Goal: Information Seeking & Learning: Learn about a topic

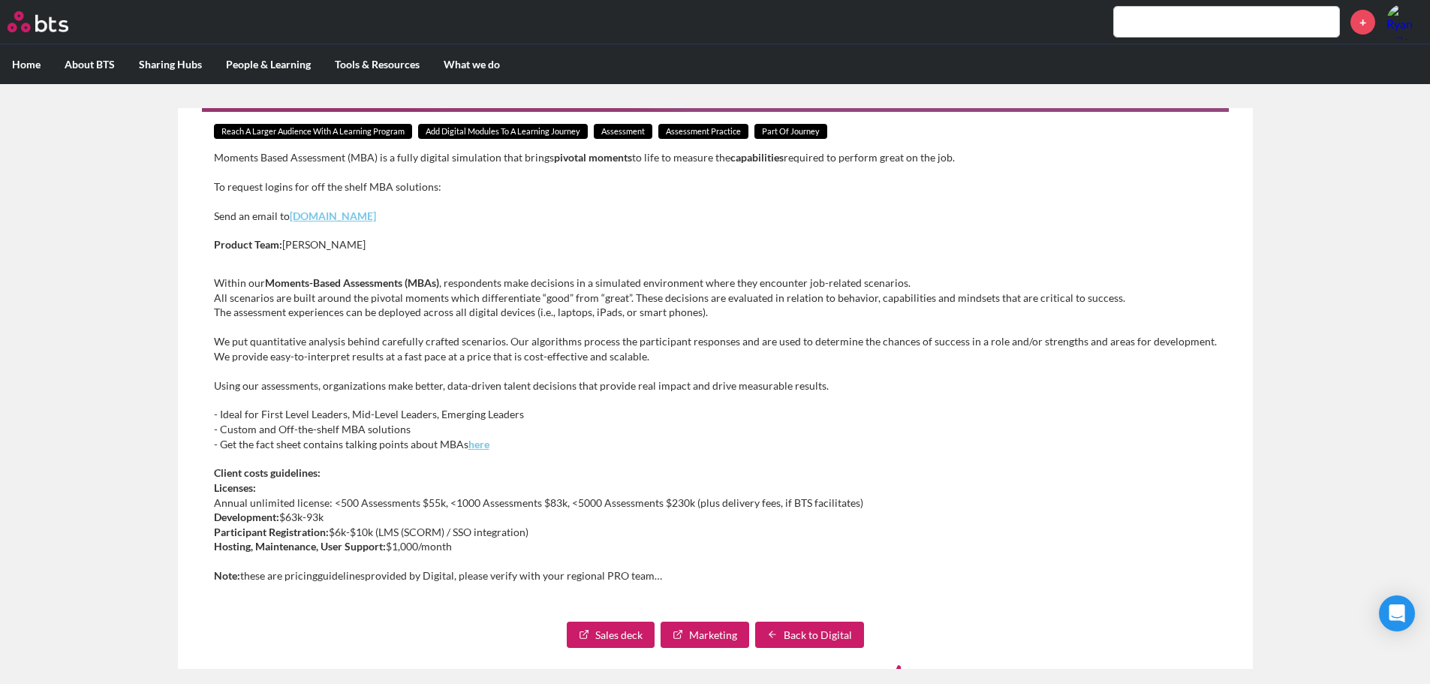
scroll to position [218, 0]
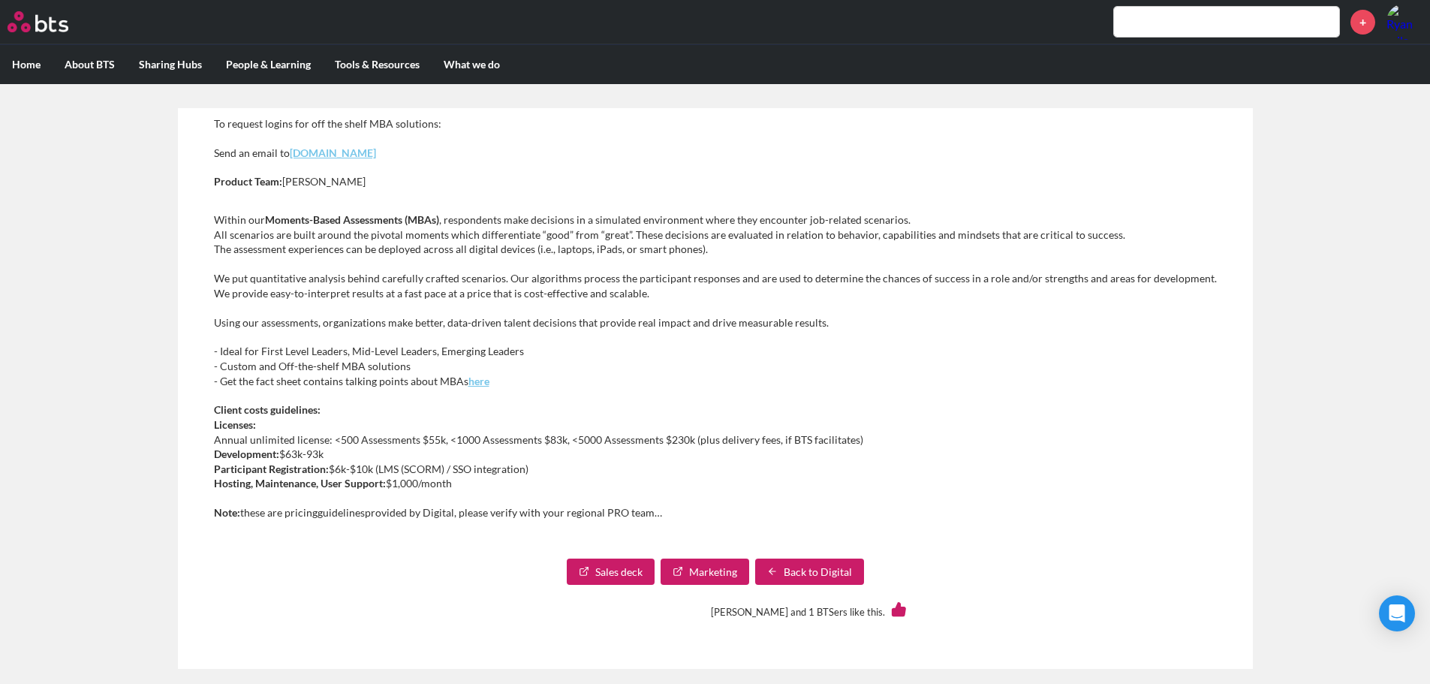
click at [611, 571] on link "Sales deck" at bounding box center [611, 572] width 88 height 27
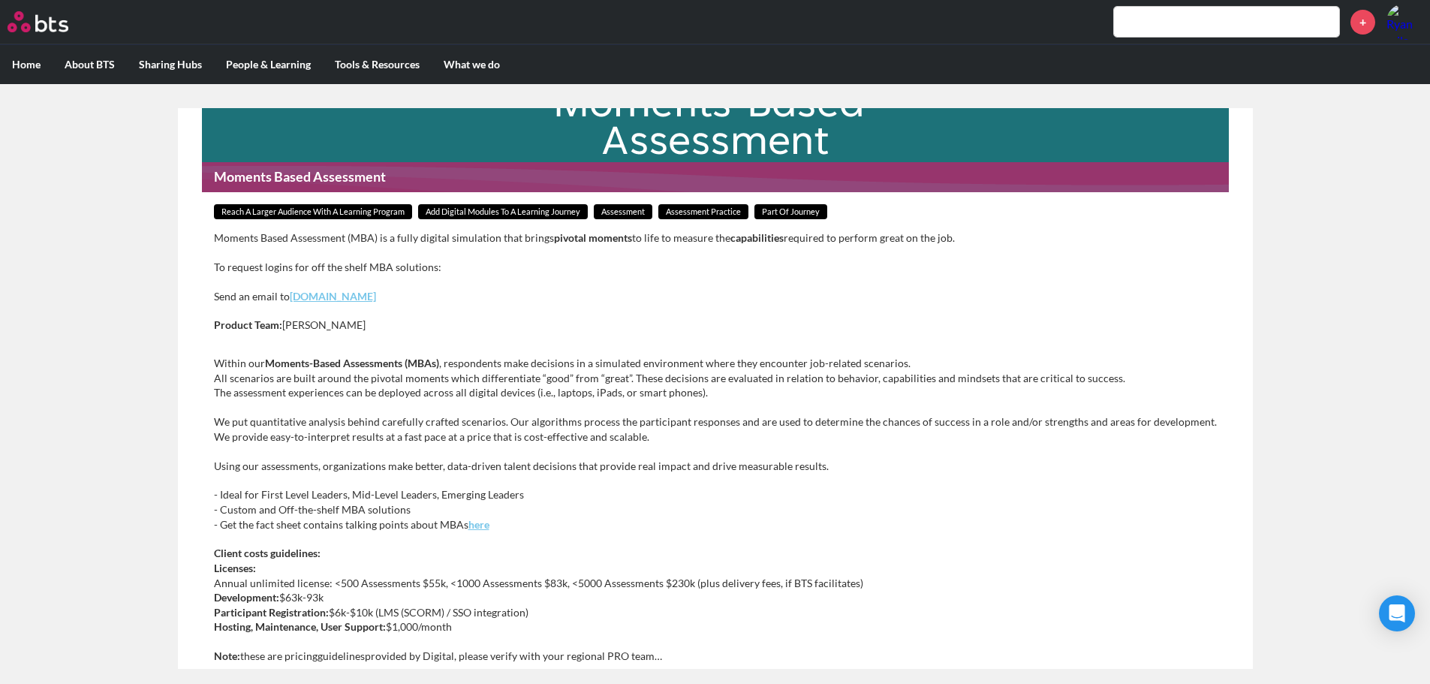
scroll to position [150, 0]
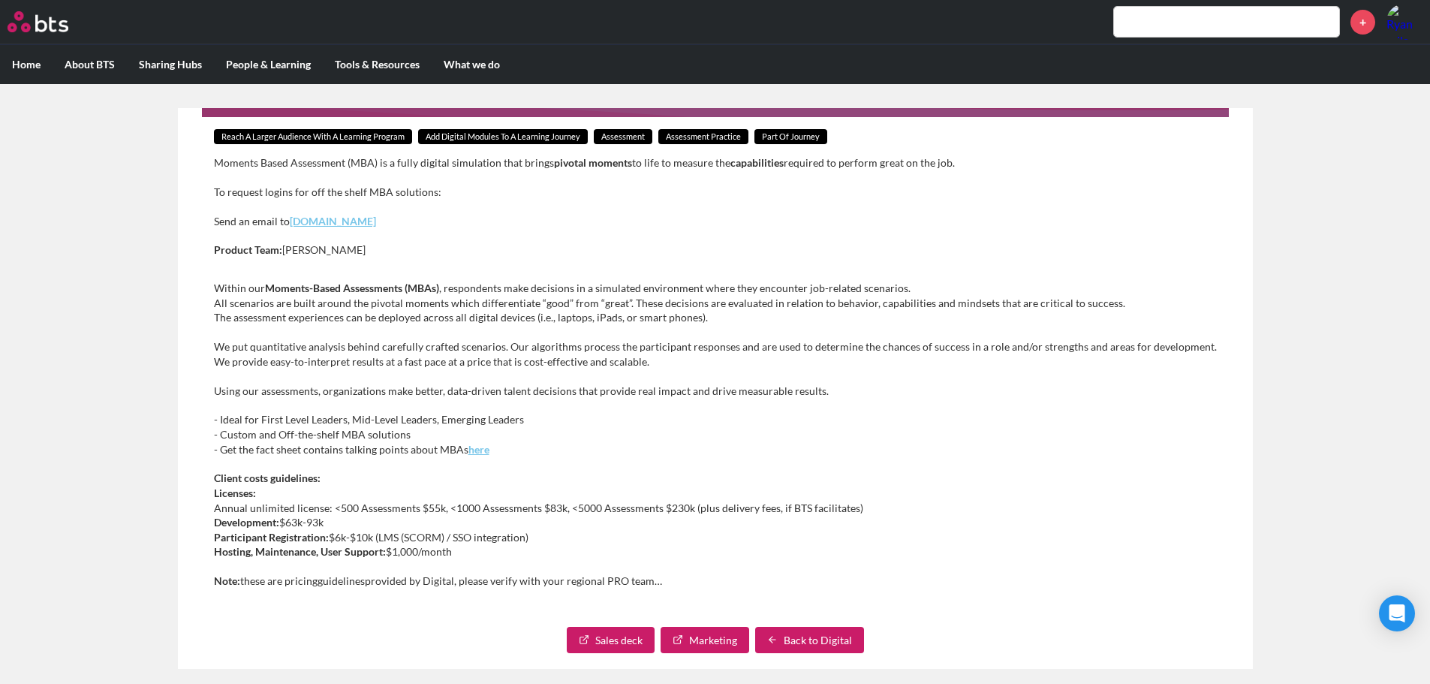
click at [679, 634] on link "Marketing" at bounding box center [705, 640] width 89 height 27
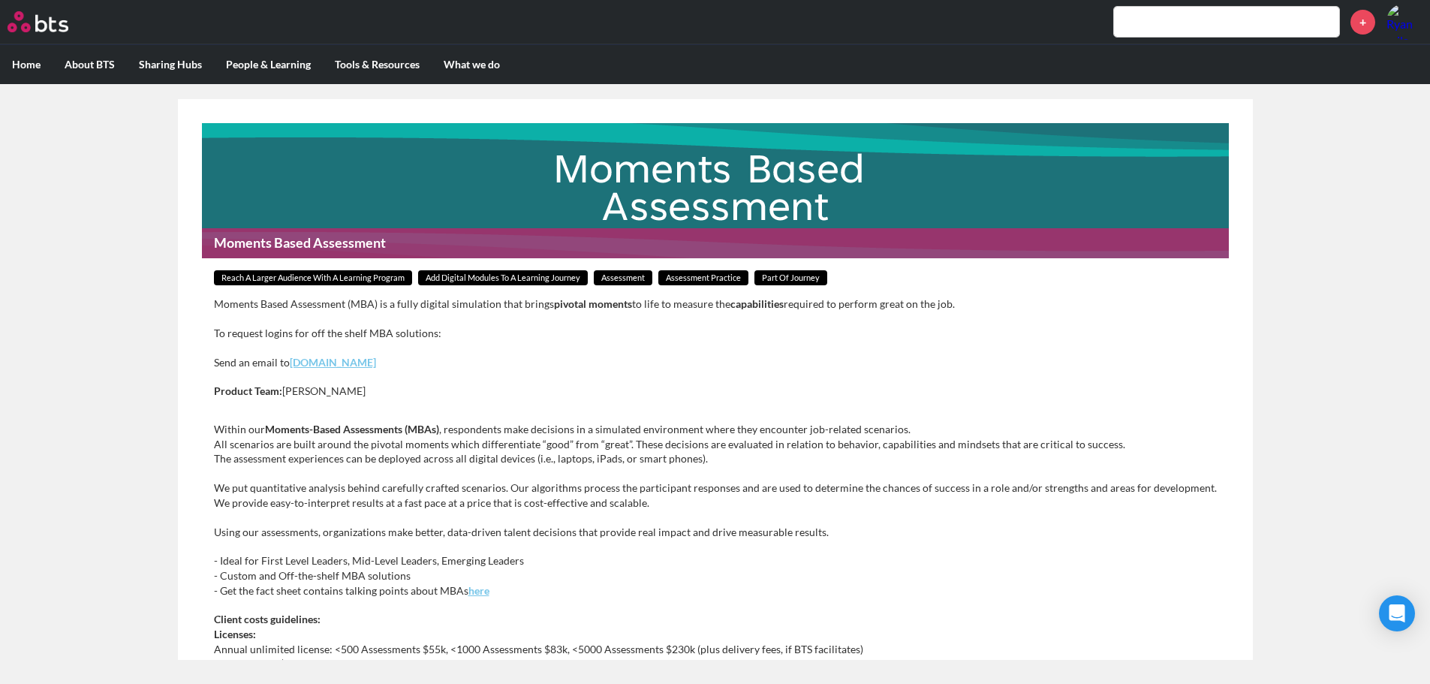
click at [643, 277] on span "Assessment" at bounding box center [623, 278] width 59 height 16
click at [542, 279] on span "Add Digital Modules to a Learning Journey" at bounding box center [503, 278] width 170 height 16
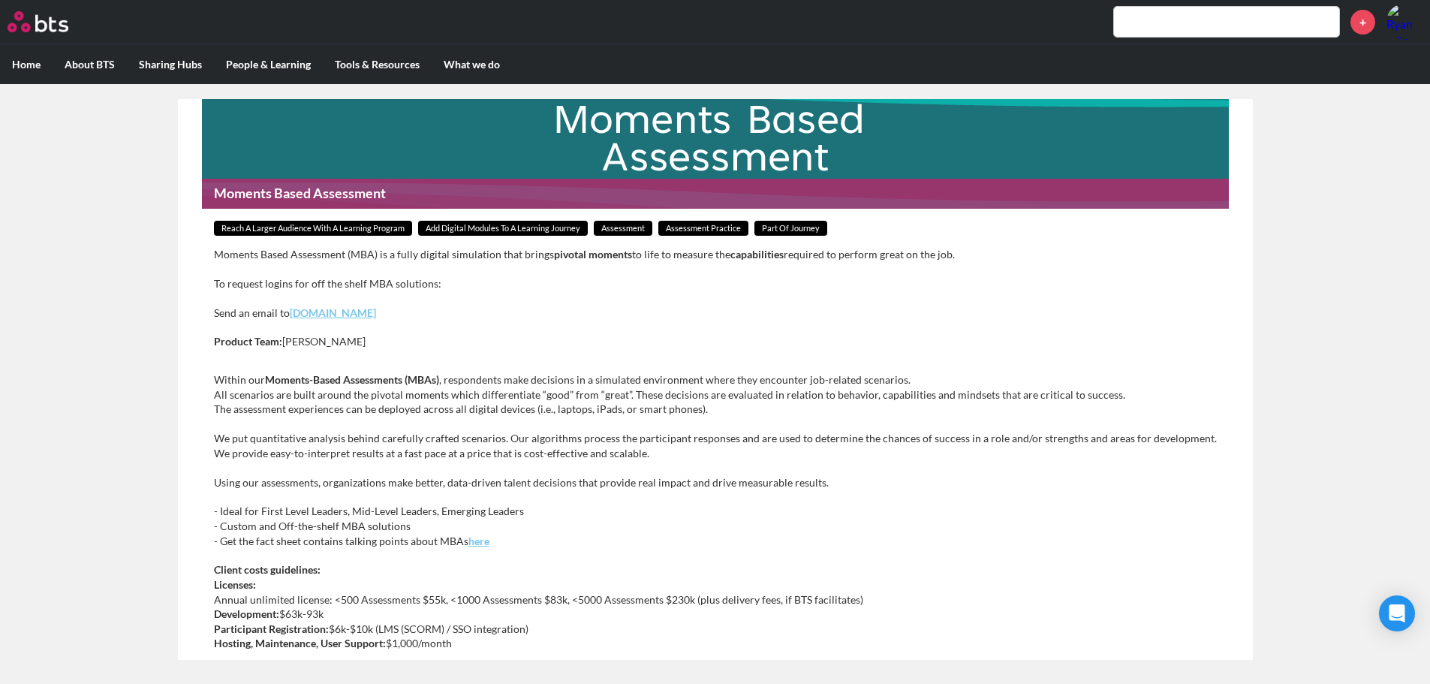
scroll to position [75, 0]
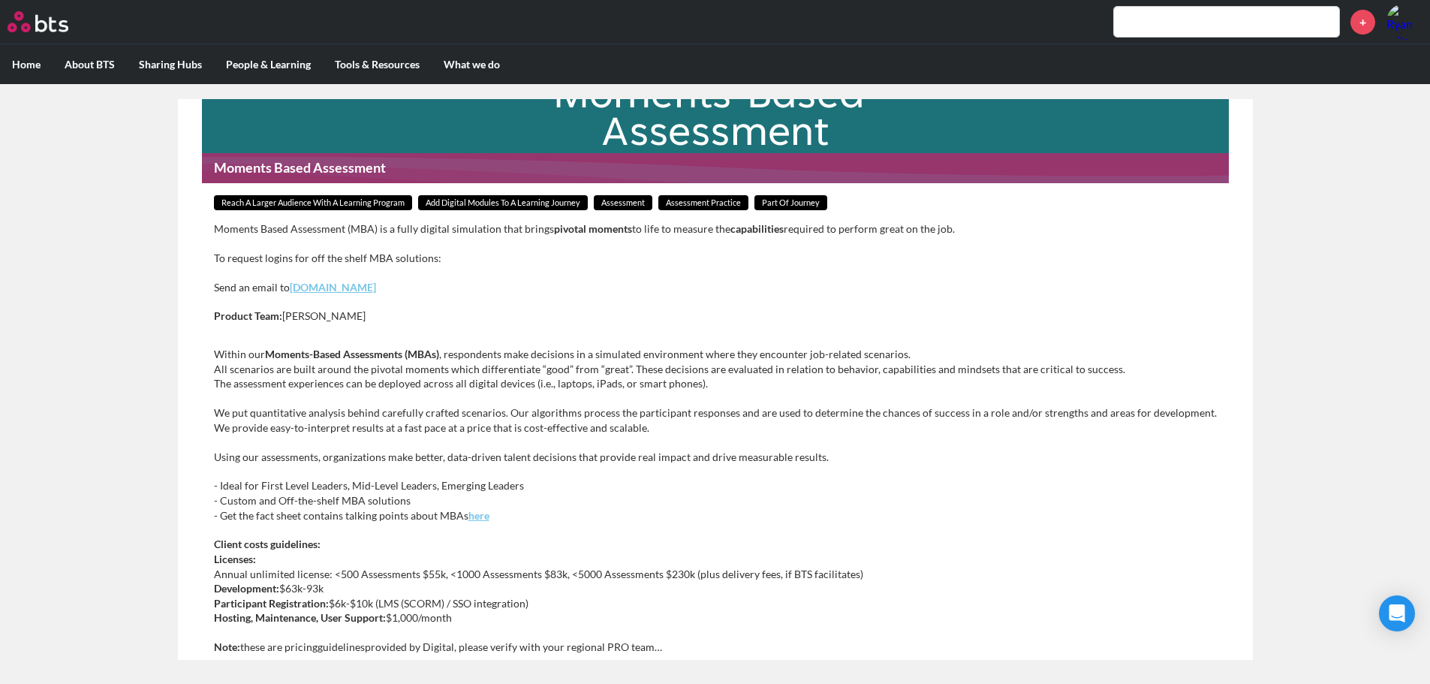
click at [474, 517] on strong "here" at bounding box center [479, 515] width 21 height 13
click at [254, 369] on p "Within our Moments-Based Assessments (MBAs) , respondents make decisions in a s…" at bounding box center [715, 369] width 1003 height 44
drag, startPoint x: 217, startPoint y: 352, endPoint x: 711, endPoint y: 429, distance: 500.0
click at [711, 429] on div "Within our Moments-Based Assessments (MBAs) , respondents make decisions in a s…" at bounding box center [715, 508] width 1003 height 322
copy div "Within our Moments-Based Assessments (MBAs) , respondents make decisions in a s…"
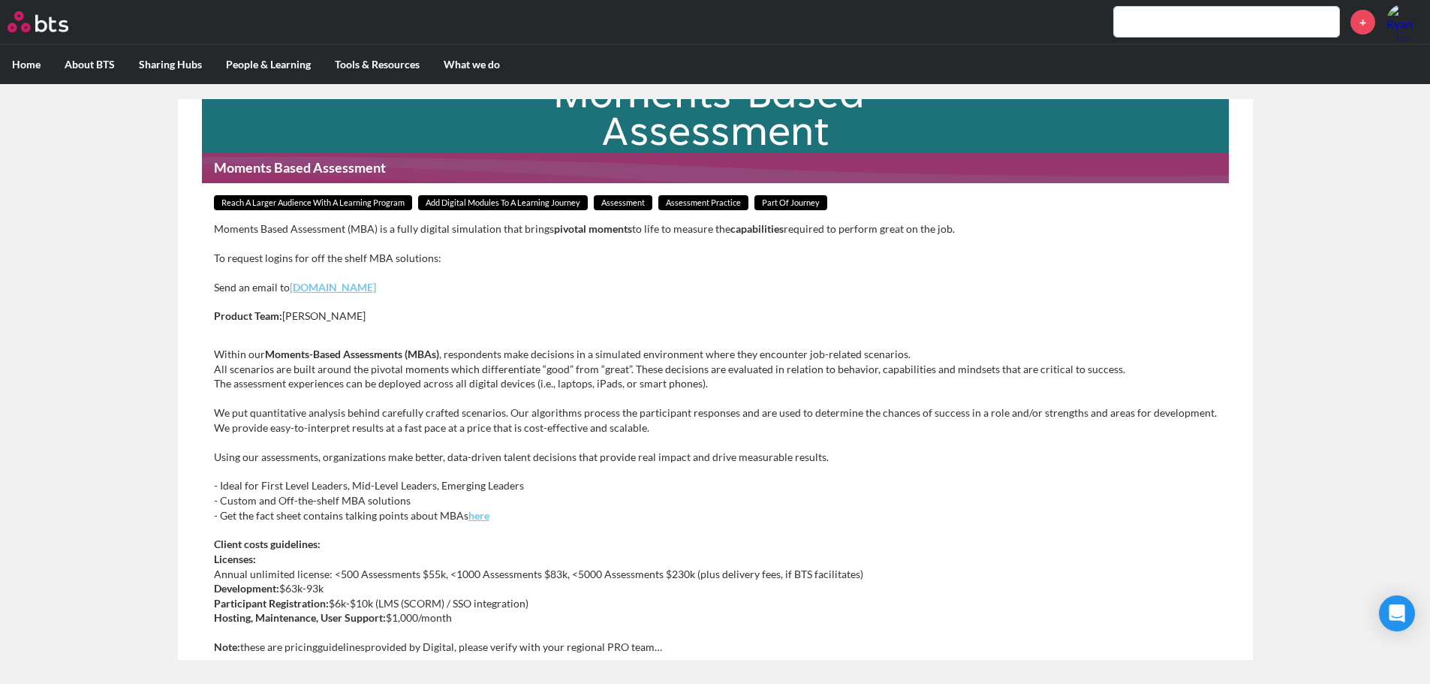
click at [498, 321] on p "Product Team: [PERSON_NAME]" at bounding box center [715, 316] width 1003 height 15
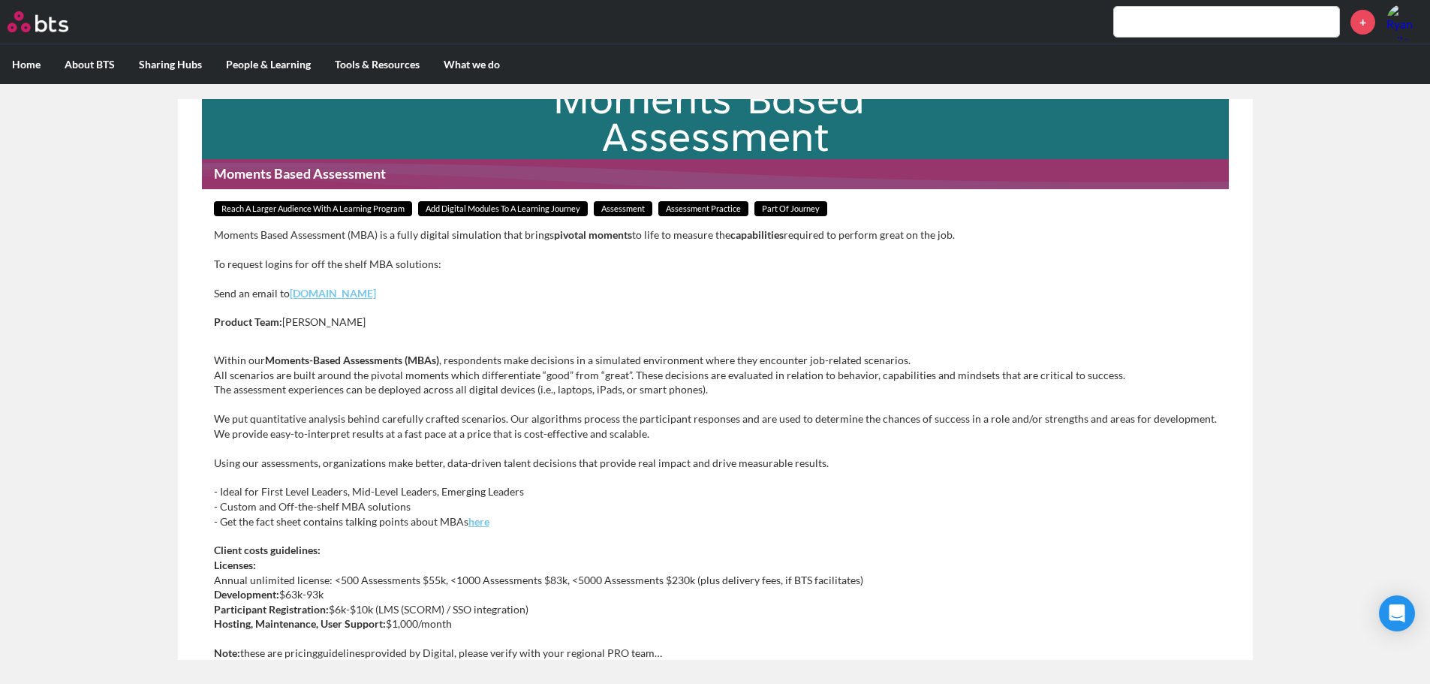
scroll to position [68, 0]
